Goal: Transaction & Acquisition: Purchase product/service

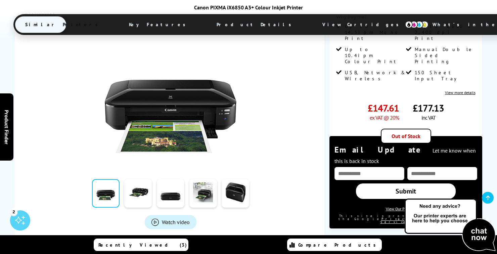
scroll to position [146, 0]
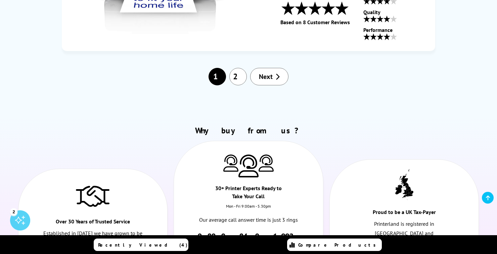
scroll to position [2381, 0]
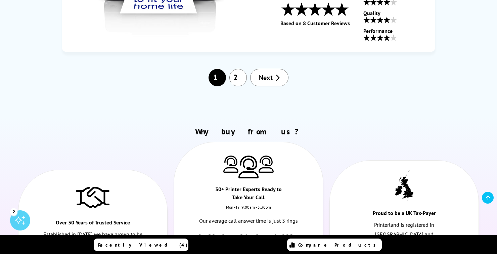
click at [243, 76] on link "2" at bounding box center [237, 77] width 17 height 17
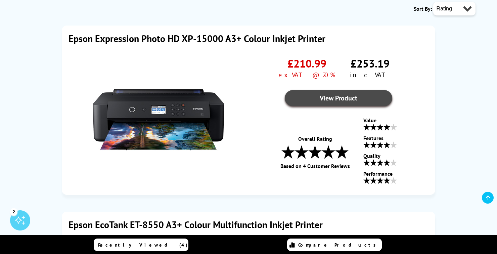
click at [350, 92] on link "View Product" at bounding box center [338, 98] width 107 height 16
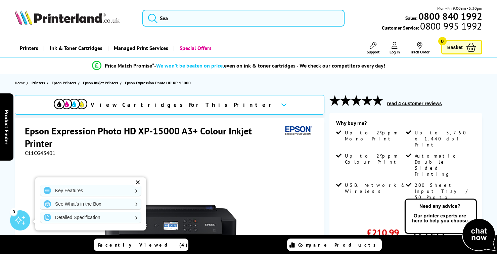
click at [141, 184] on div "✕" at bounding box center [137, 182] width 9 height 9
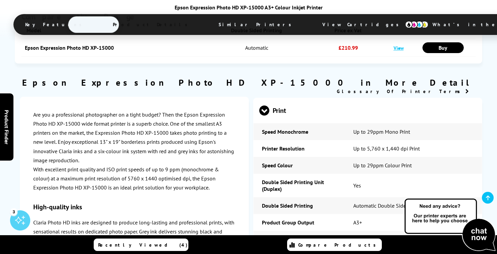
scroll to position [748, 0]
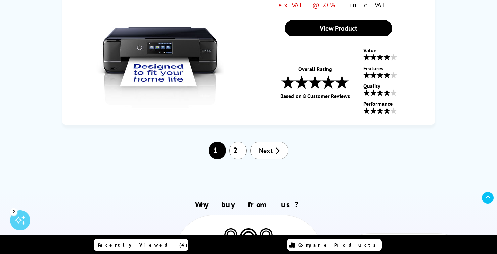
scroll to position [2309, 0]
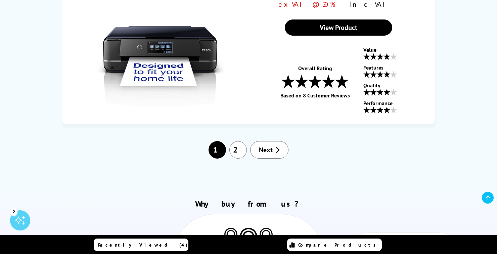
click at [238, 151] on link "2" at bounding box center [237, 149] width 17 height 17
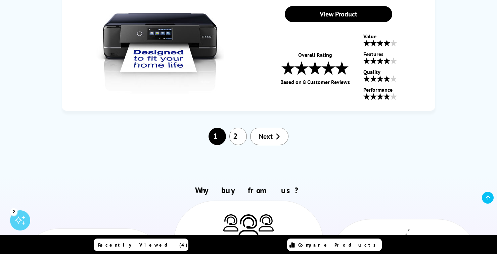
scroll to position [2336, 0]
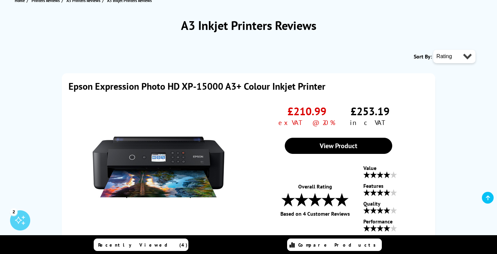
scroll to position [81, 0]
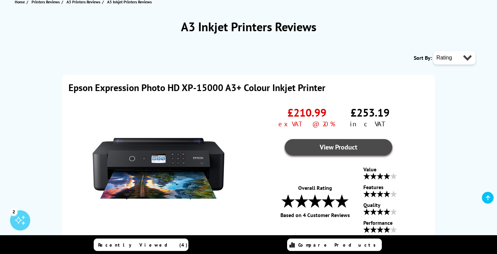
click at [344, 144] on link "View Product" at bounding box center [338, 147] width 107 height 16
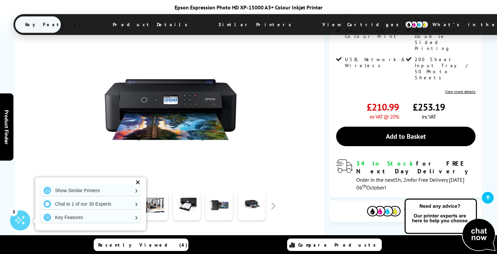
scroll to position [127, 0]
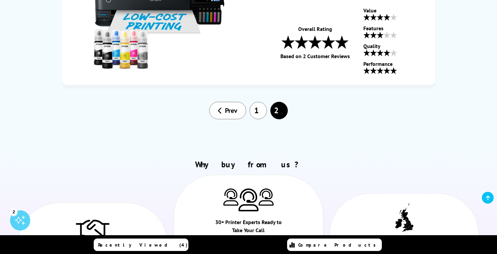
scroll to position [439, 0]
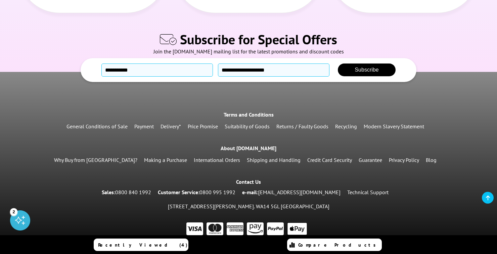
scroll to position [2677, 0]
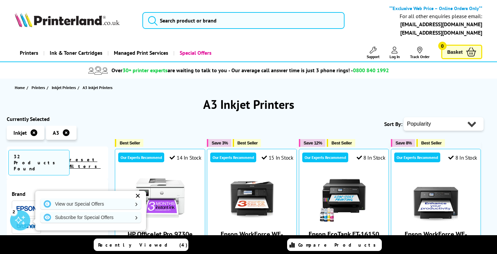
click at [143, 192] on div "View our Special Offers Subscribe for Special Offers" at bounding box center [90, 211] width 111 height 40
click at [143, 196] on div "View our Special Offers Subscribe for Special Offers" at bounding box center [90, 211] width 111 height 40
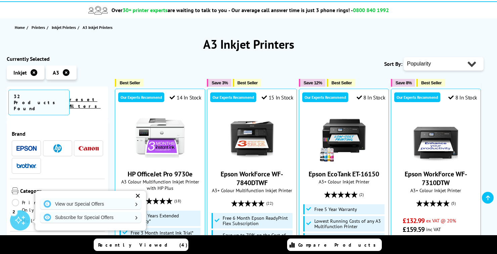
scroll to position [64, 0]
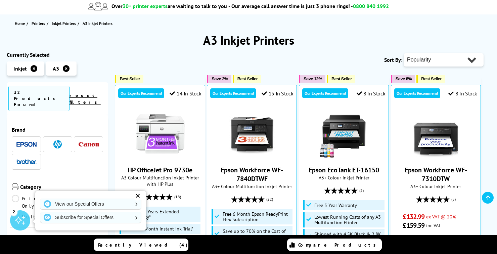
click at [139, 200] on div "✕" at bounding box center [137, 195] width 9 height 9
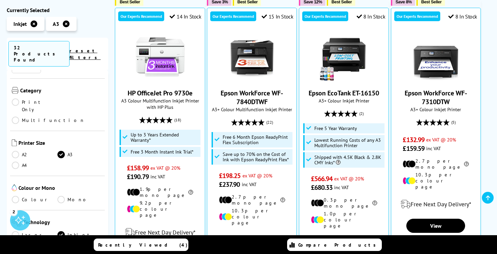
scroll to position [52, 0]
click at [18, 196] on link "Colour" at bounding box center [35, 199] width 46 height 7
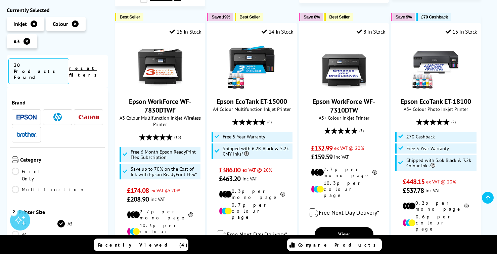
scroll to position [414, 0]
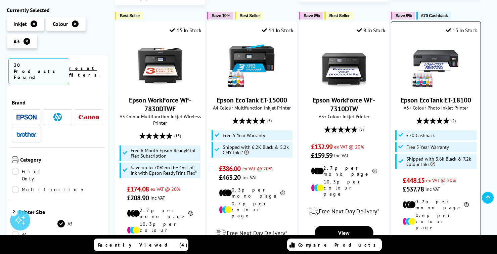
click at [440, 50] on img at bounding box center [435, 64] width 50 height 50
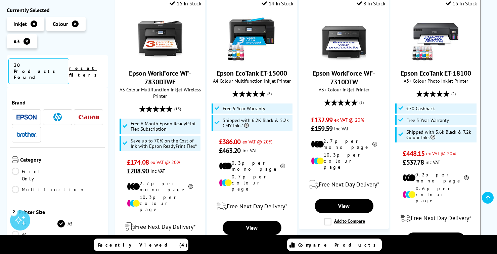
scroll to position [446, 0]
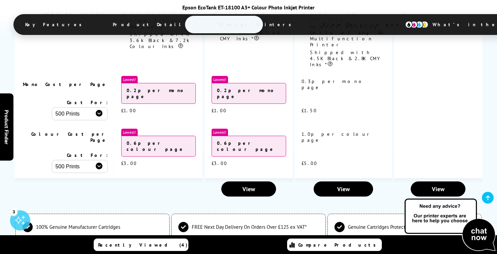
scroll to position [1583, 0]
click at [103, 213] on li "100% Genuine Manufacturer Cartridges" at bounding box center [92, 226] width 154 height 27
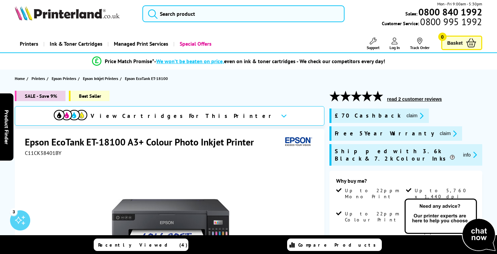
scroll to position [0, 0]
